Goal: Task Accomplishment & Management: Manage account settings

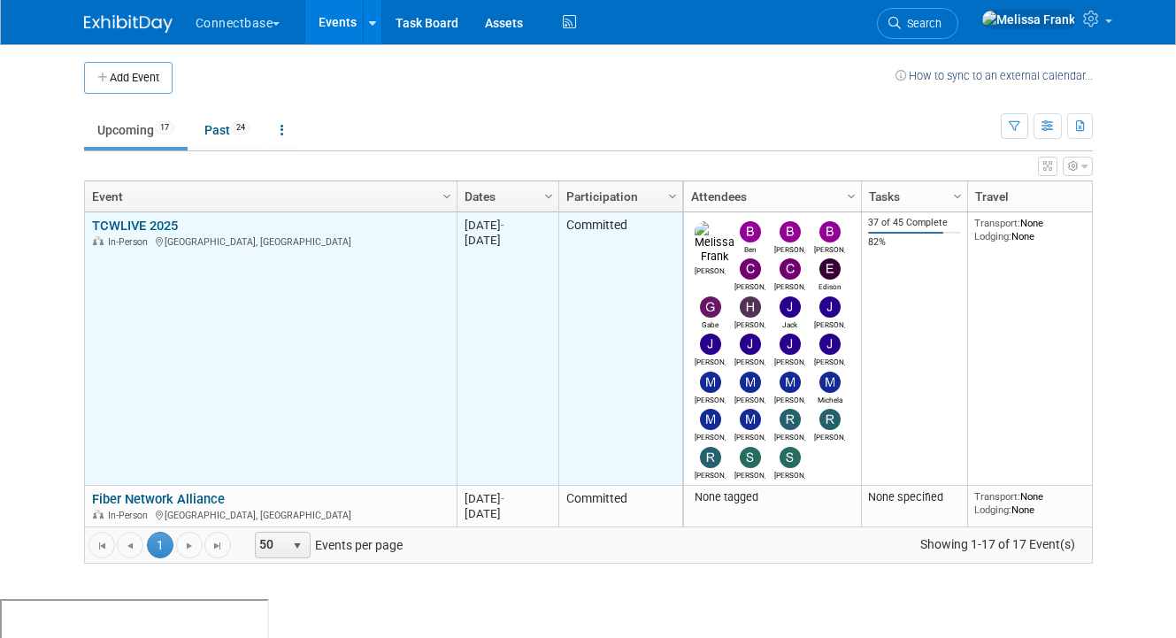
click at [128, 225] on link "TCWLIVE 2025" at bounding box center [135, 226] width 86 height 16
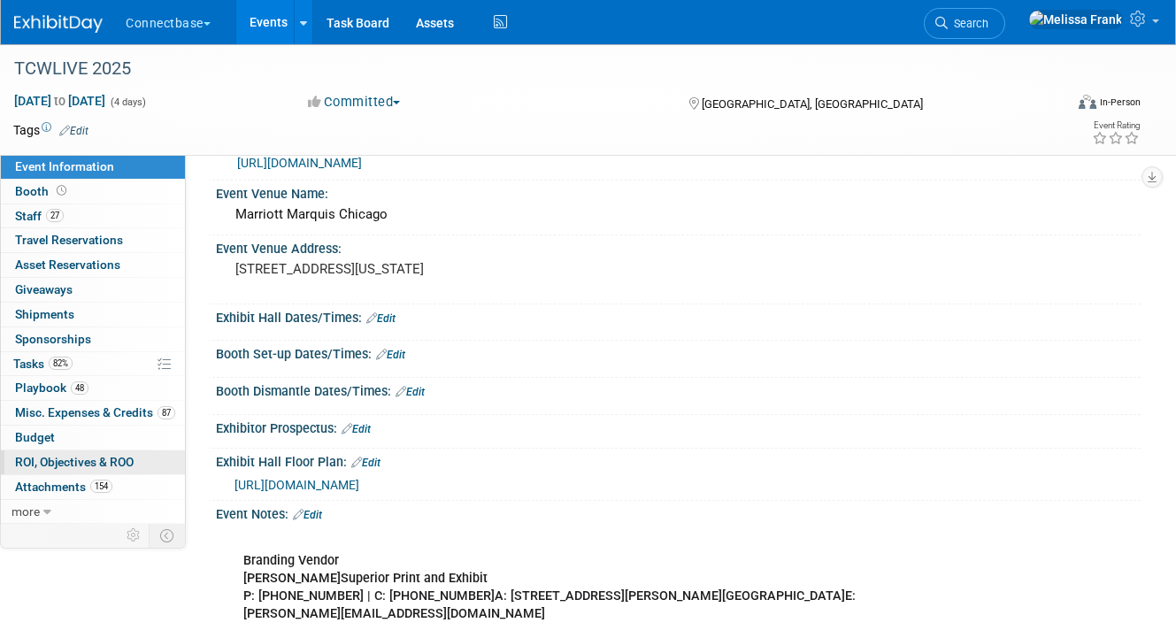
click at [67, 472] on link "0 ROI, Objectives & ROO 0" at bounding box center [93, 462] width 184 height 24
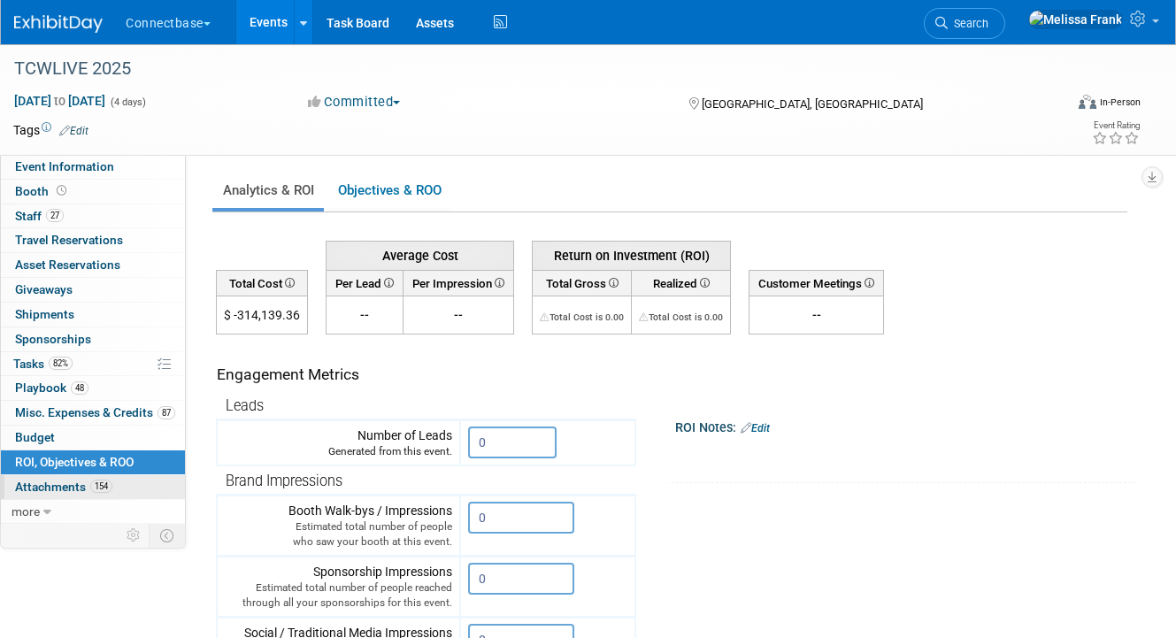
click at [71, 481] on span "Attachments 154" at bounding box center [63, 487] width 97 height 14
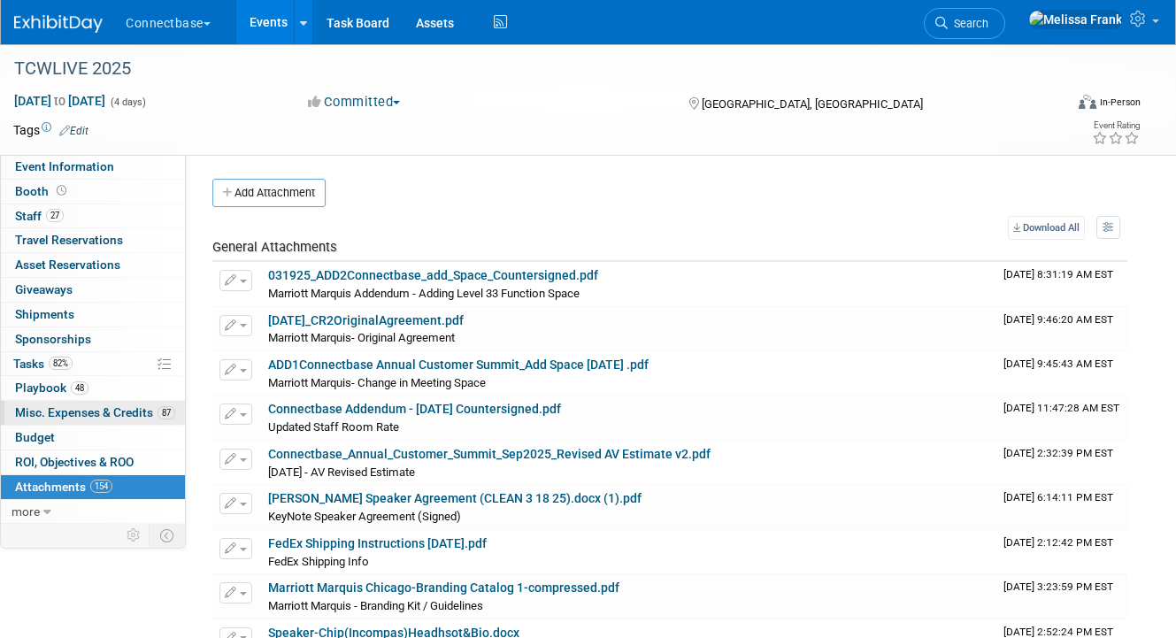
click at [79, 412] on span "Misc. Expenses & Credits 87" at bounding box center [95, 412] width 160 height 14
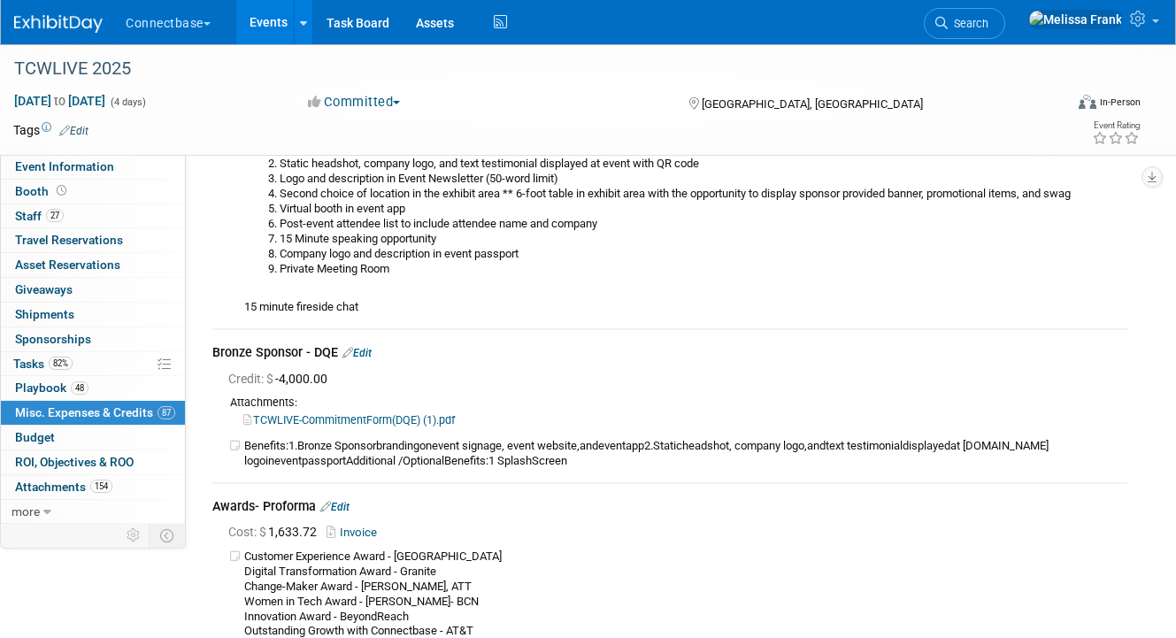
scroll to position [17129, 0]
click at [358, 425] on link "TCWLIVE-CommitmentForm(DQE) (1).pdf" at bounding box center [349, 418] width 212 height 13
